Goal: Information Seeking & Learning: Learn about a topic

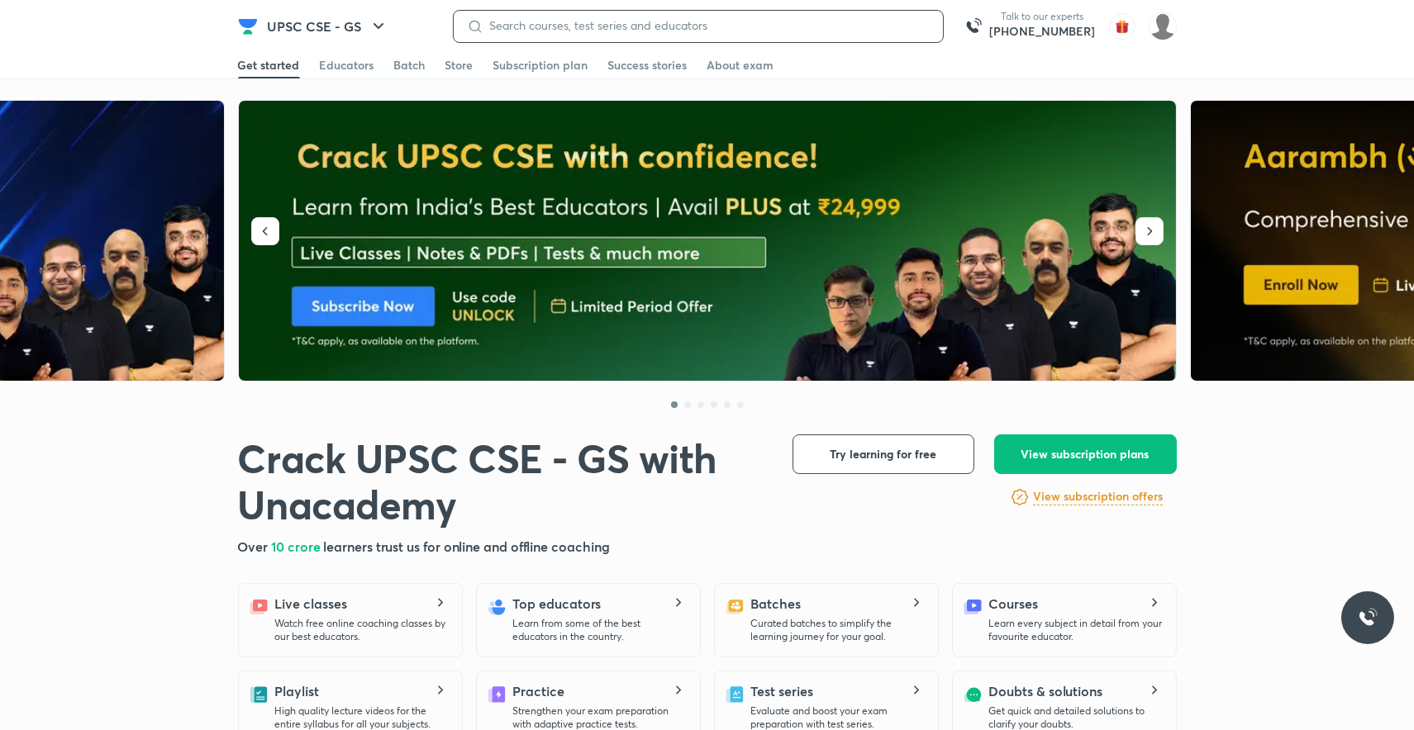
click at [518, 25] on input at bounding box center [706, 25] width 446 height 13
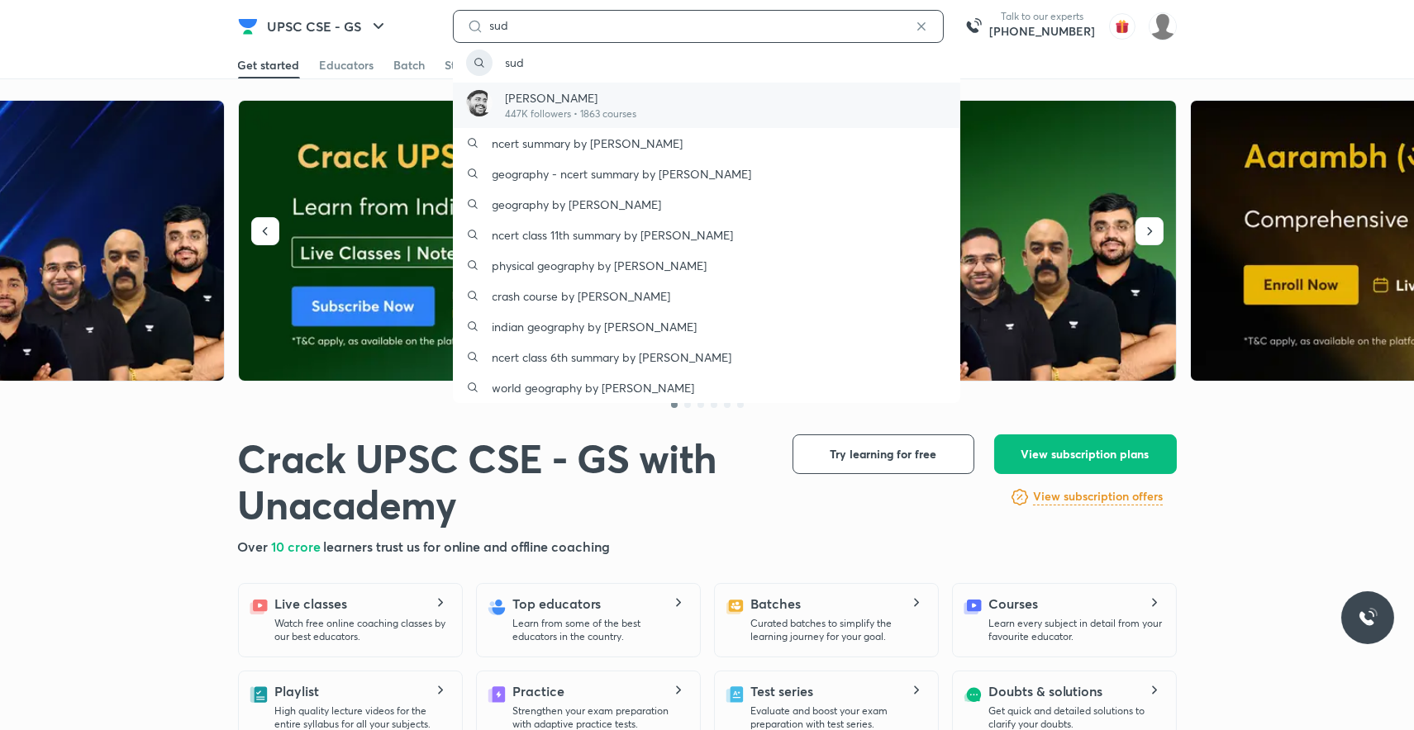
type input "sud"
click at [535, 97] on p "[PERSON_NAME]" at bounding box center [571, 97] width 131 height 17
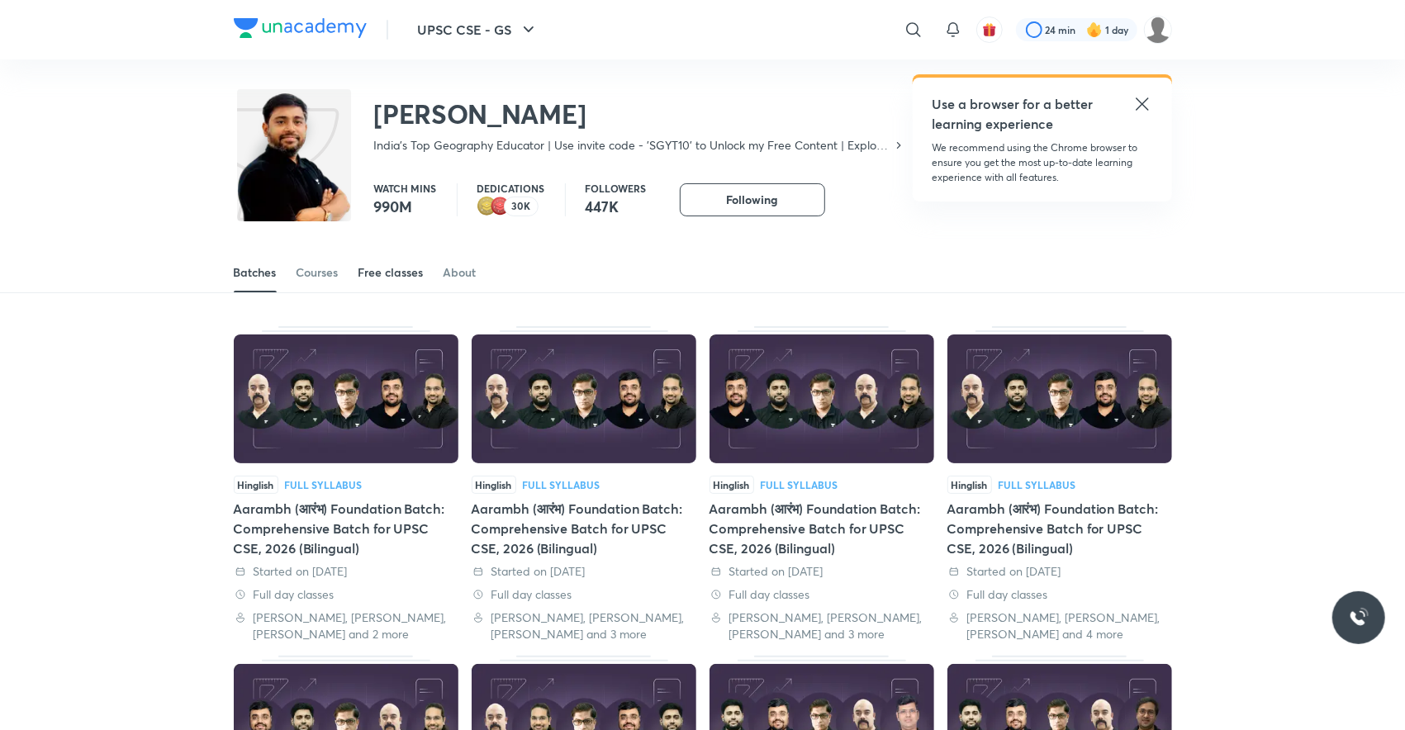
click at [416, 271] on div "Free classes" at bounding box center [391, 272] width 65 height 17
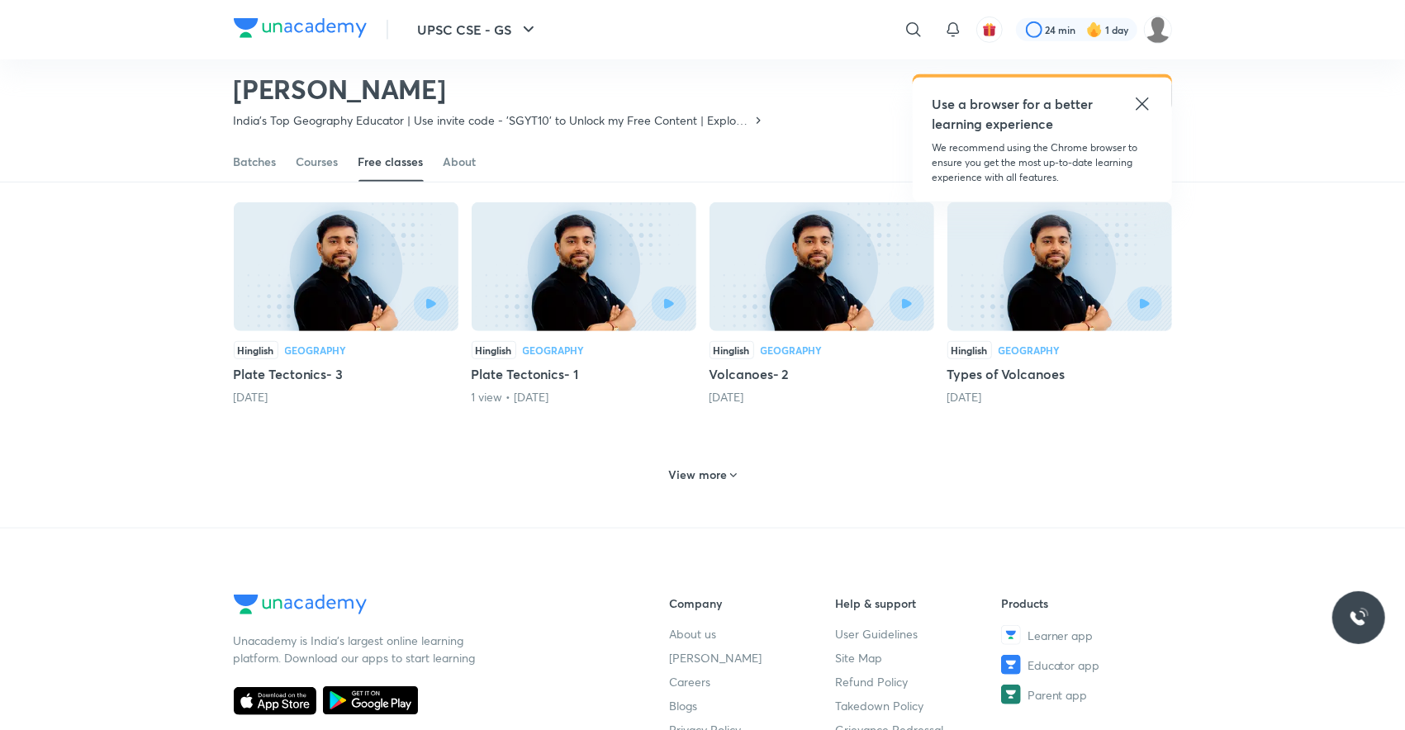
scroll to position [661, 0]
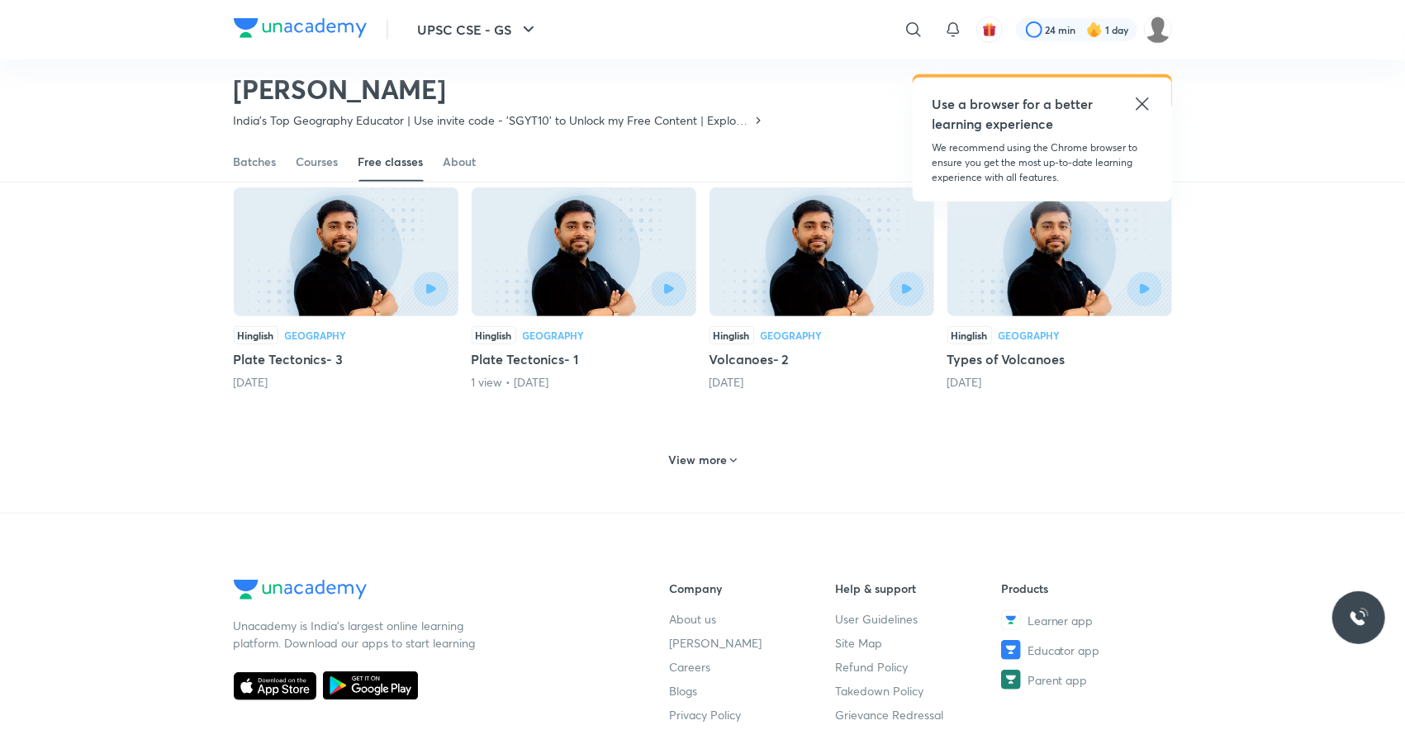
click at [683, 452] on h6 "View more" at bounding box center [697, 460] width 59 height 17
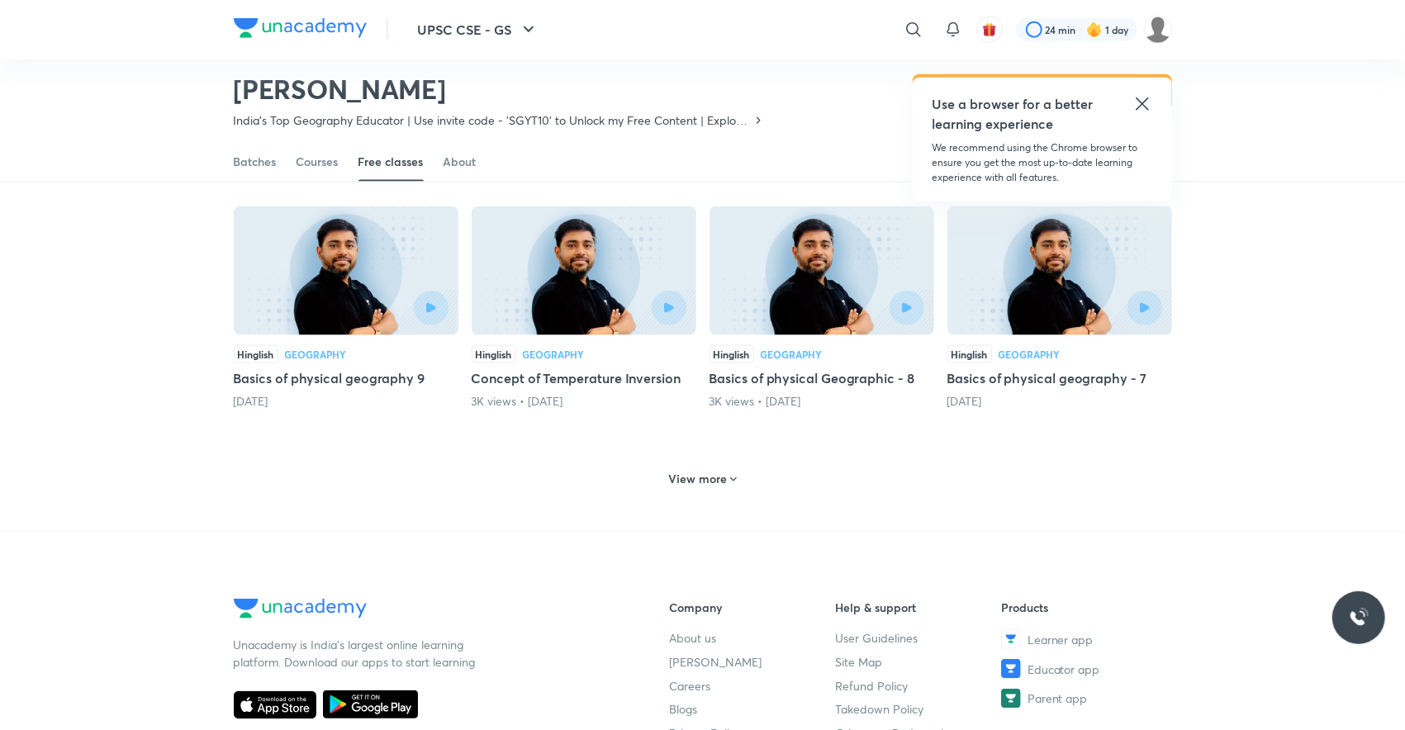
scroll to position [1410, 0]
click at [687, 472] on h6 "View more" at bounding box center [697, 480] width 59 height 17
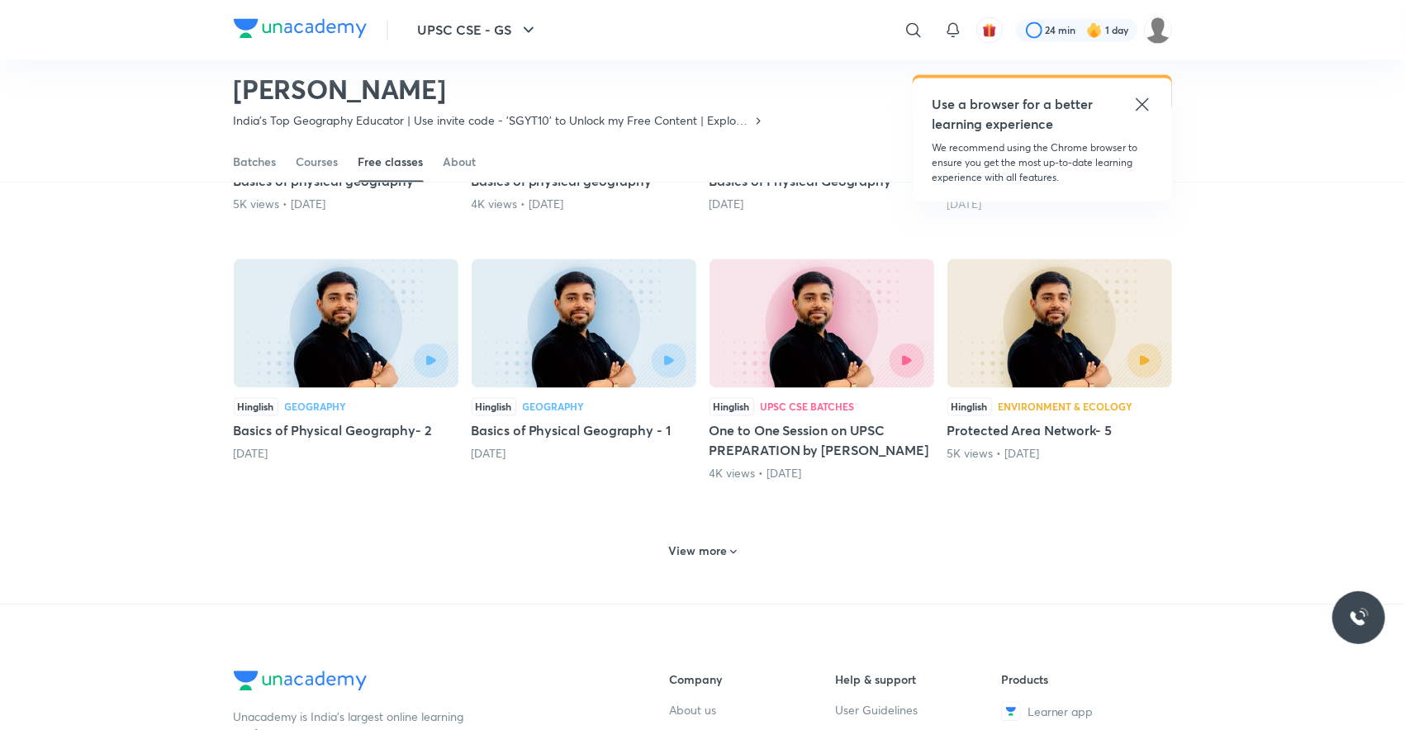
scroll to position [2136, 0]
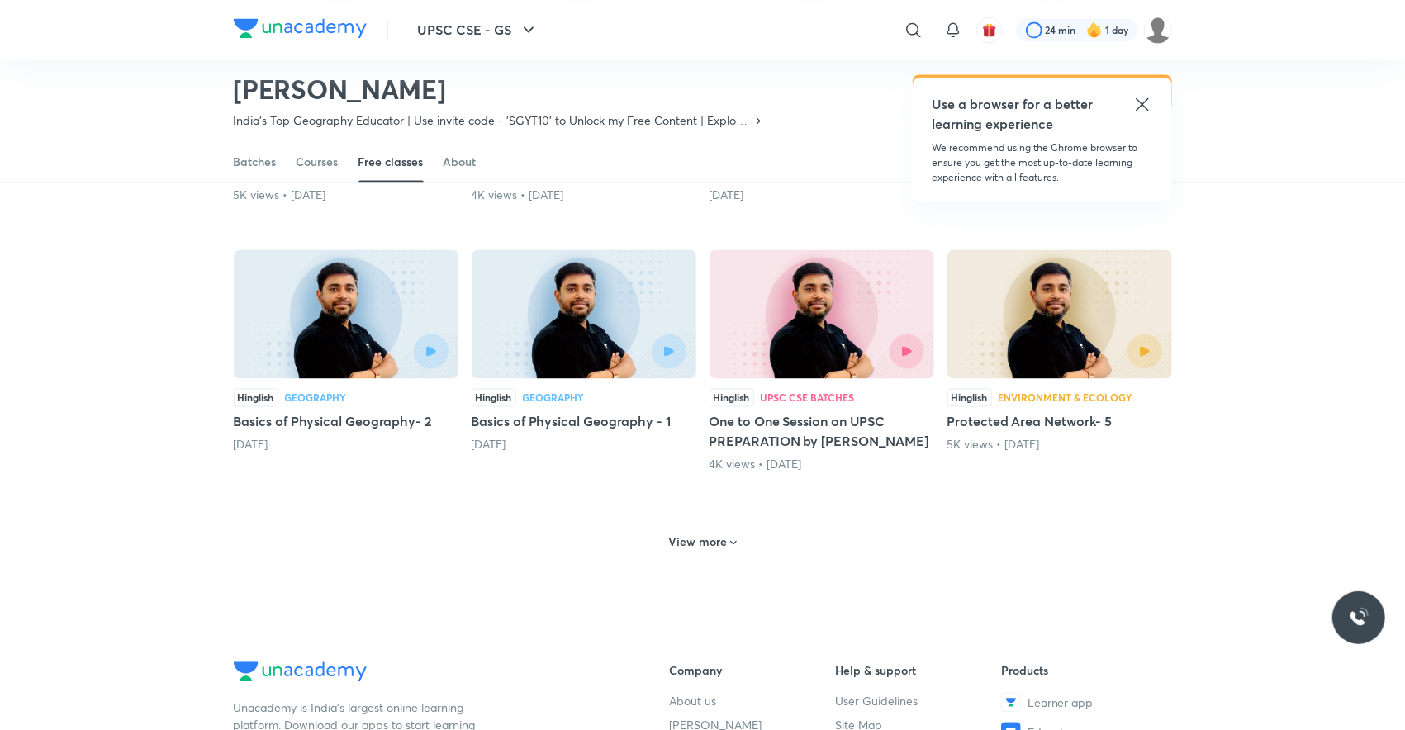
click at [684, 534] on h6 "View more" at bounding box center [697, 542] width 59 height 17
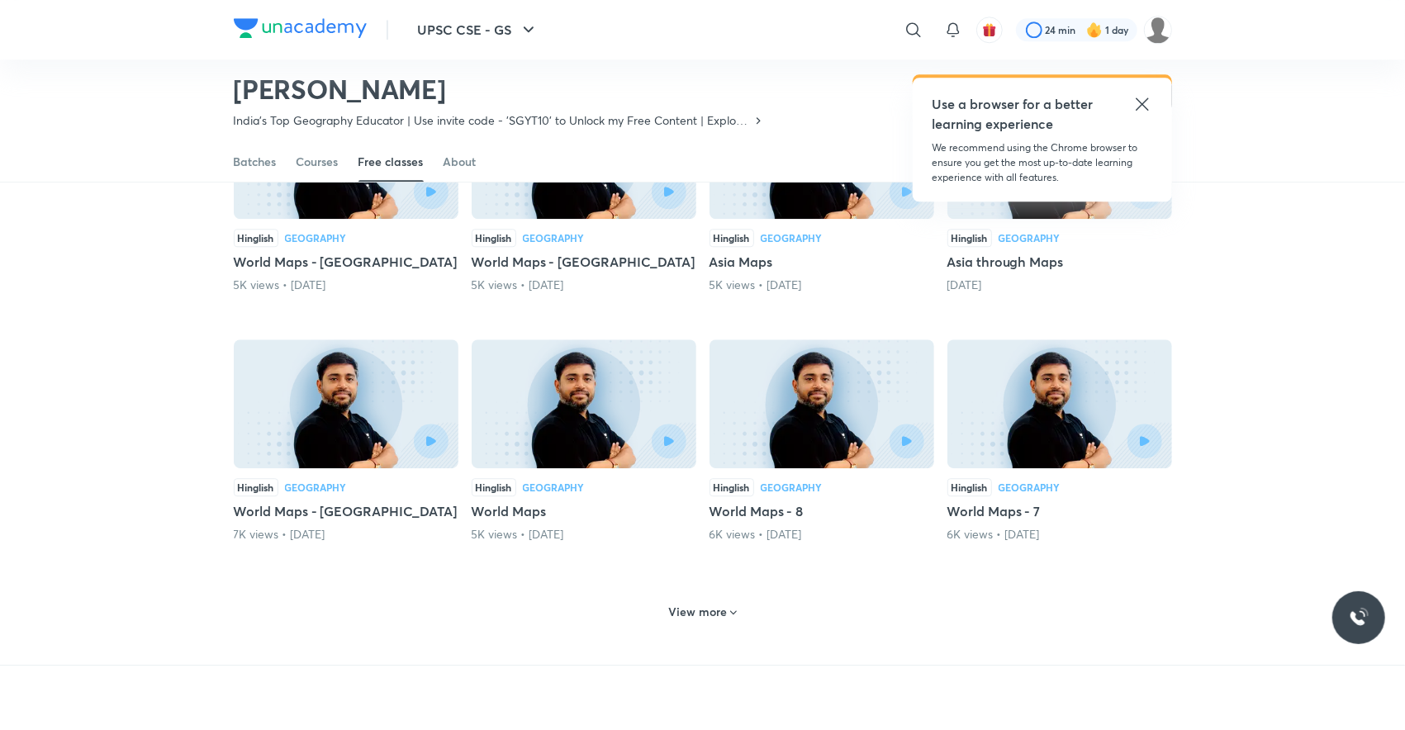
scroll to position [2835, 0]
click at [687, 603] on h6 "View more" at bounding box center [697, 611] width 59 height 17
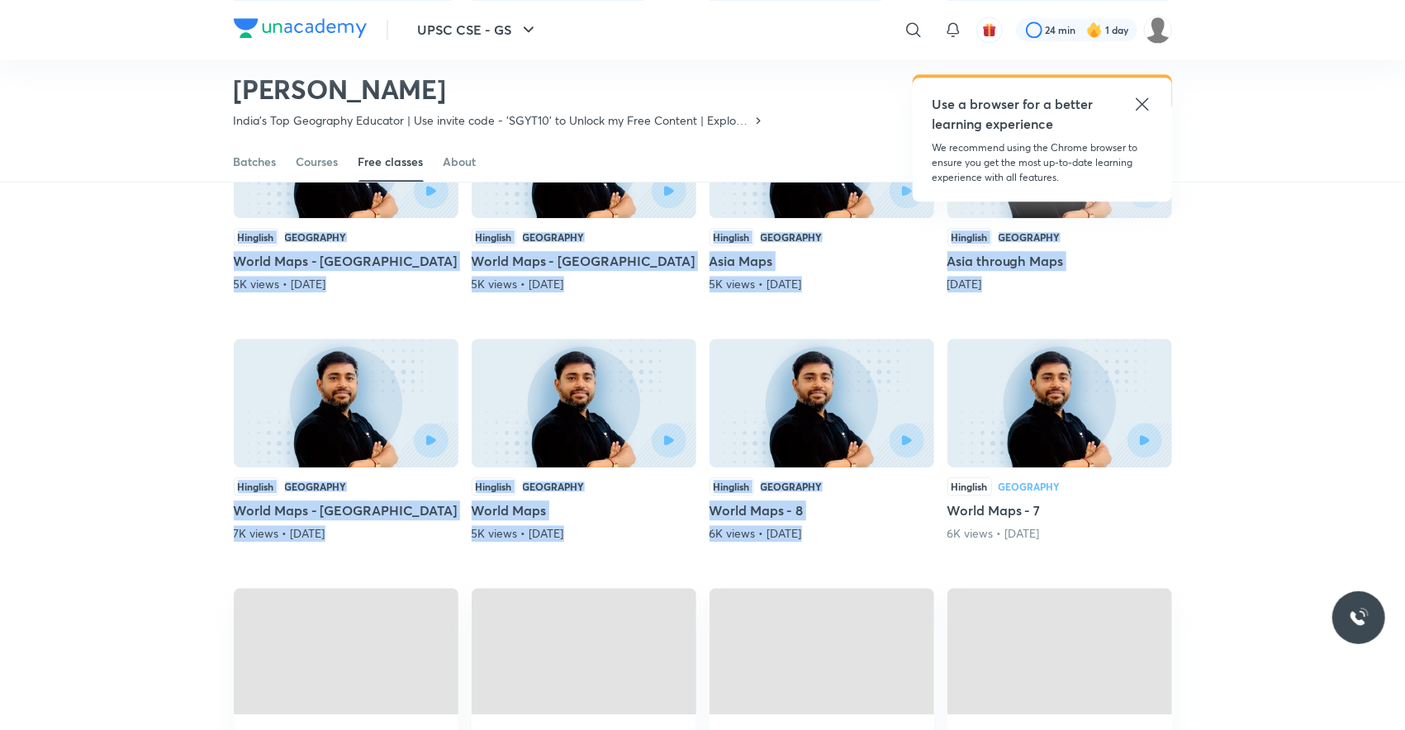
click at [687, 588] on span at bounding box center [584, 651] width 225 height 126
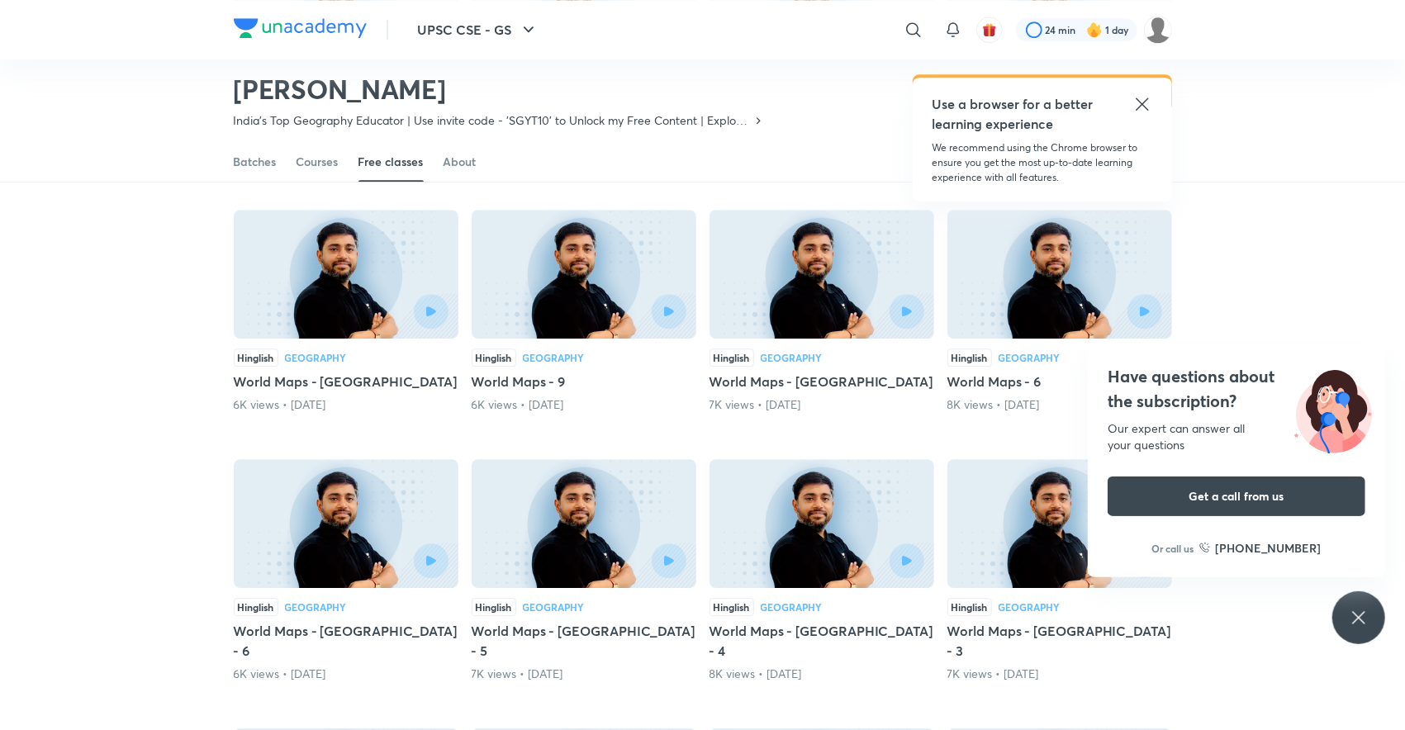
scroll to position [3220, 0]
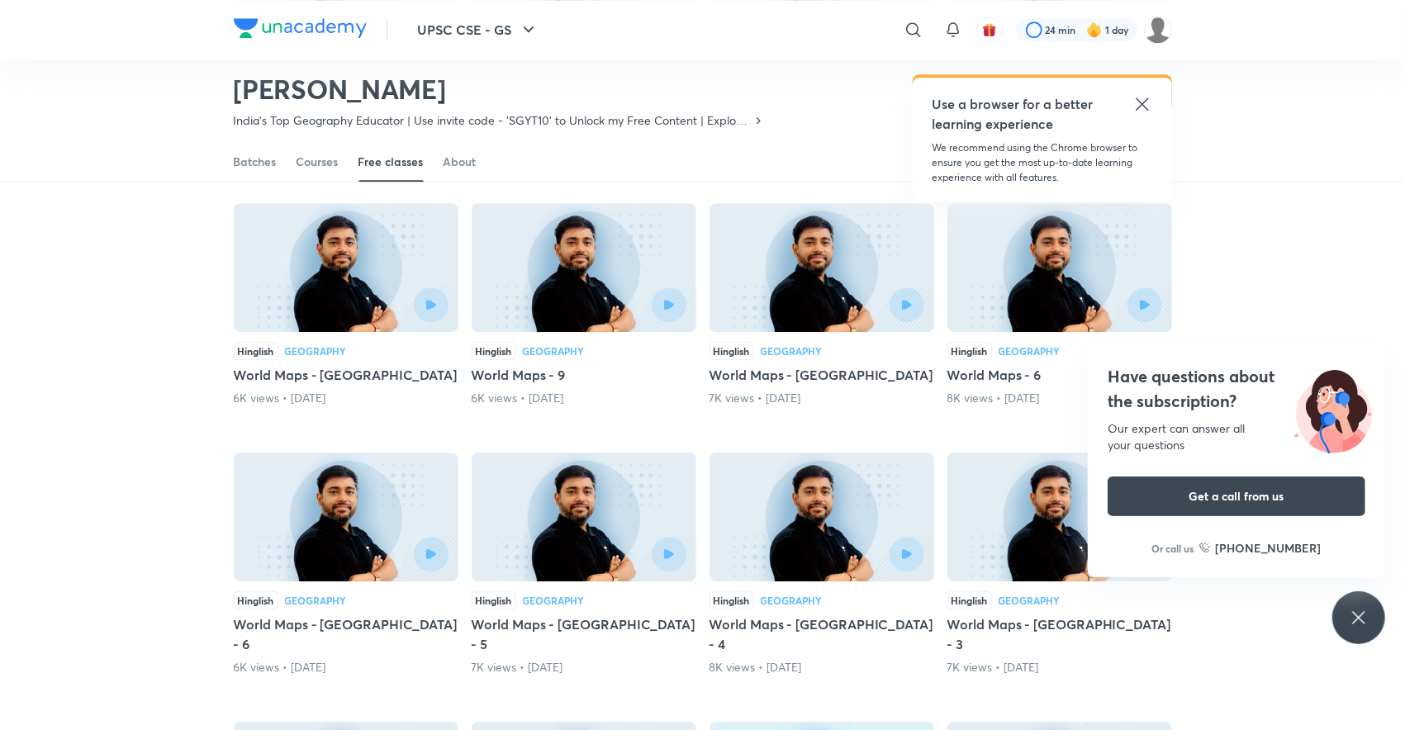
click at [806, 288] on div at bounding box center [822, 305] width 205 height 35
